Goal: Navigation & Orientation: Find specific page/section

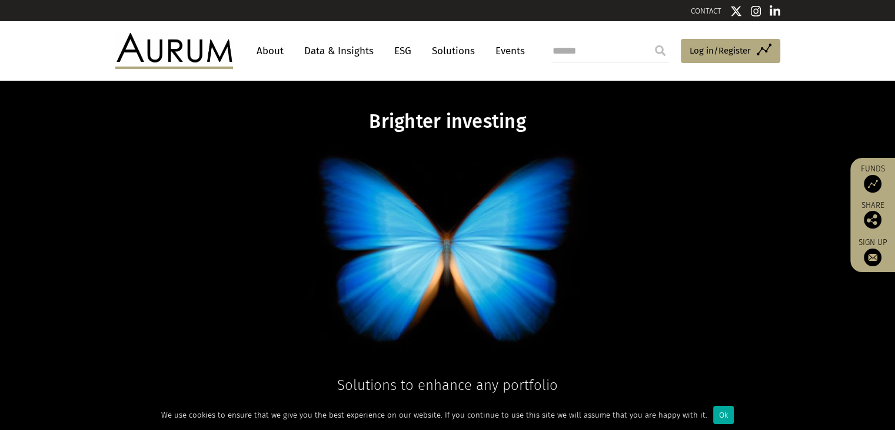
click at [274, 49] on link "About" at bounding box center [270, 51] width 39 height 22
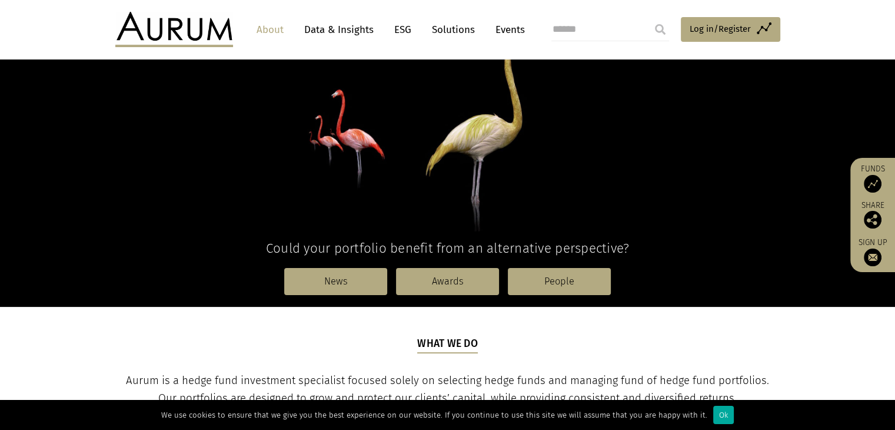
scroll to position [177, 0]
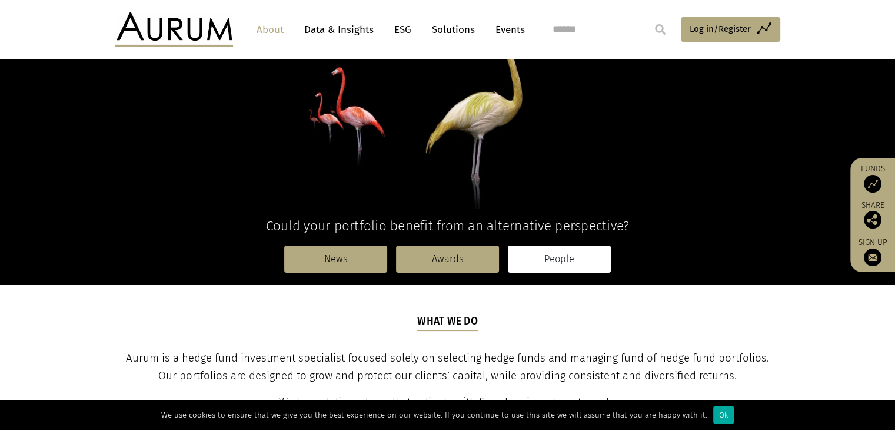
click at [566, 257] on link "People" at bounding box center [559, 258] width 103 height 27
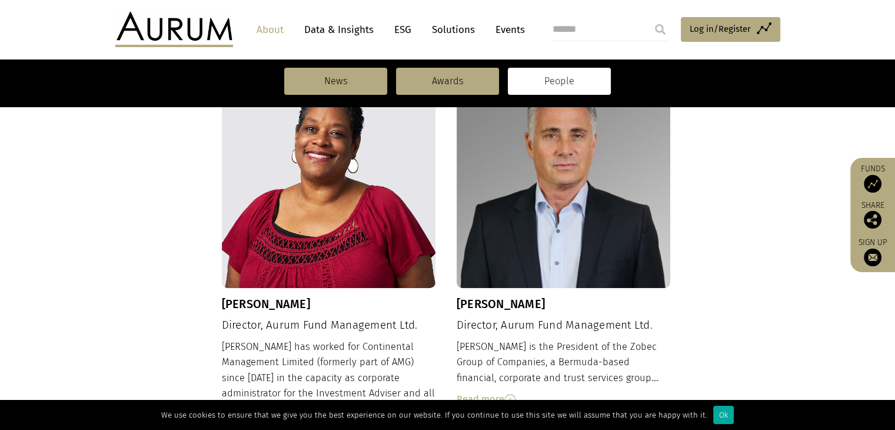
scroll to position [686, 0]
